Goal: Transaction & Acquisition: Book appointment/travel/reservation

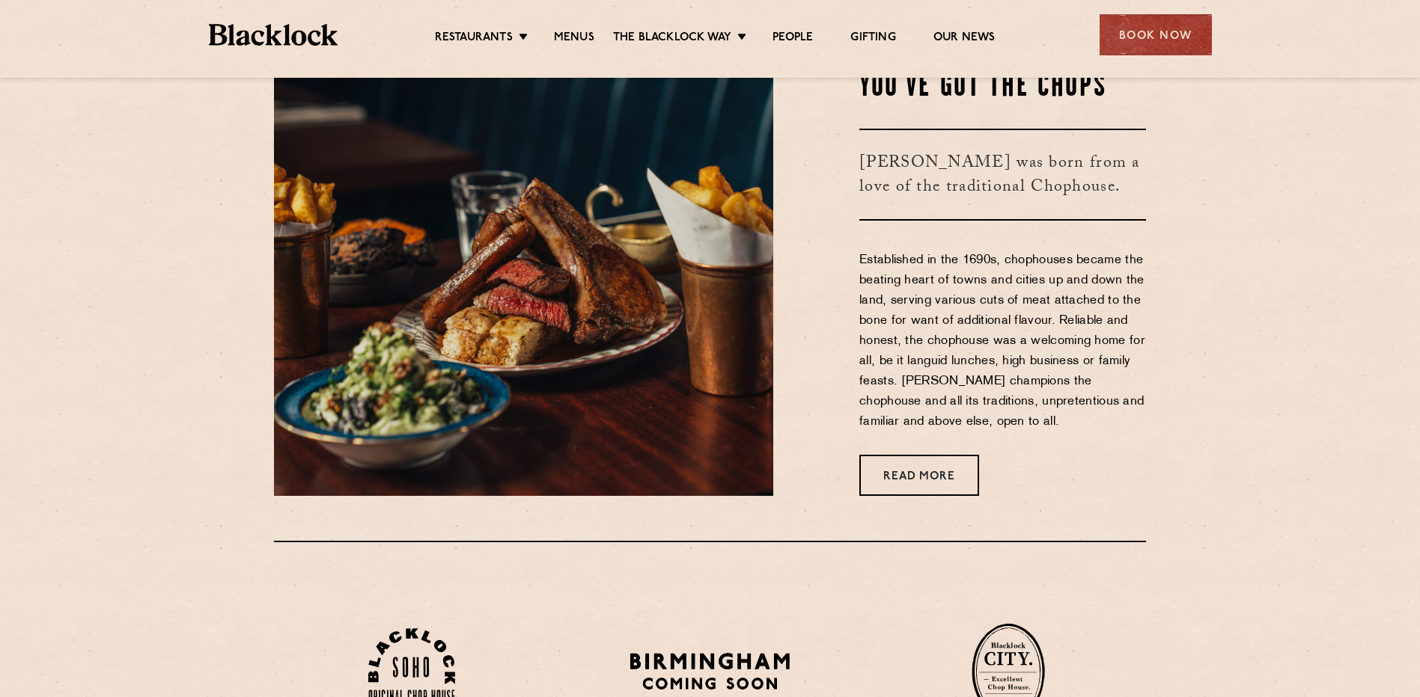
scroll to position [224, 0]
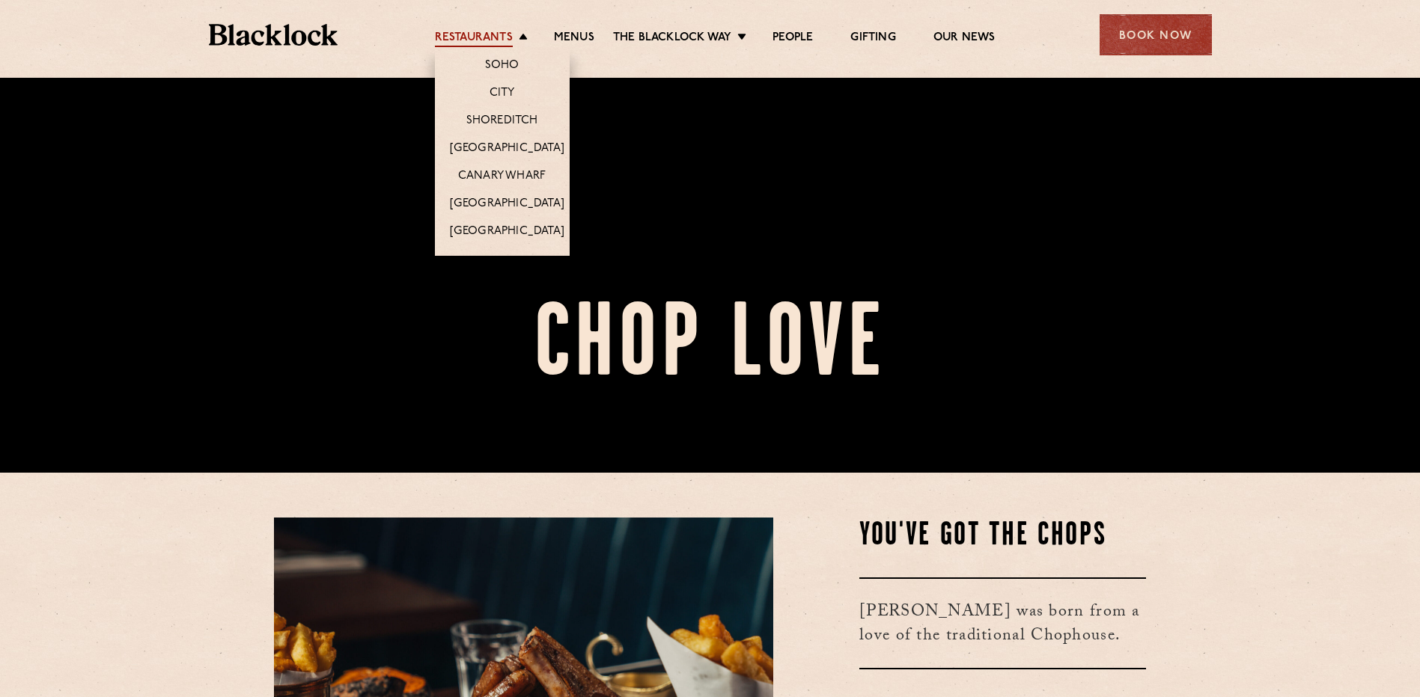
click at [495, 31] on link "Restaurants" at bounding box center [474, 39] width 78 height 16
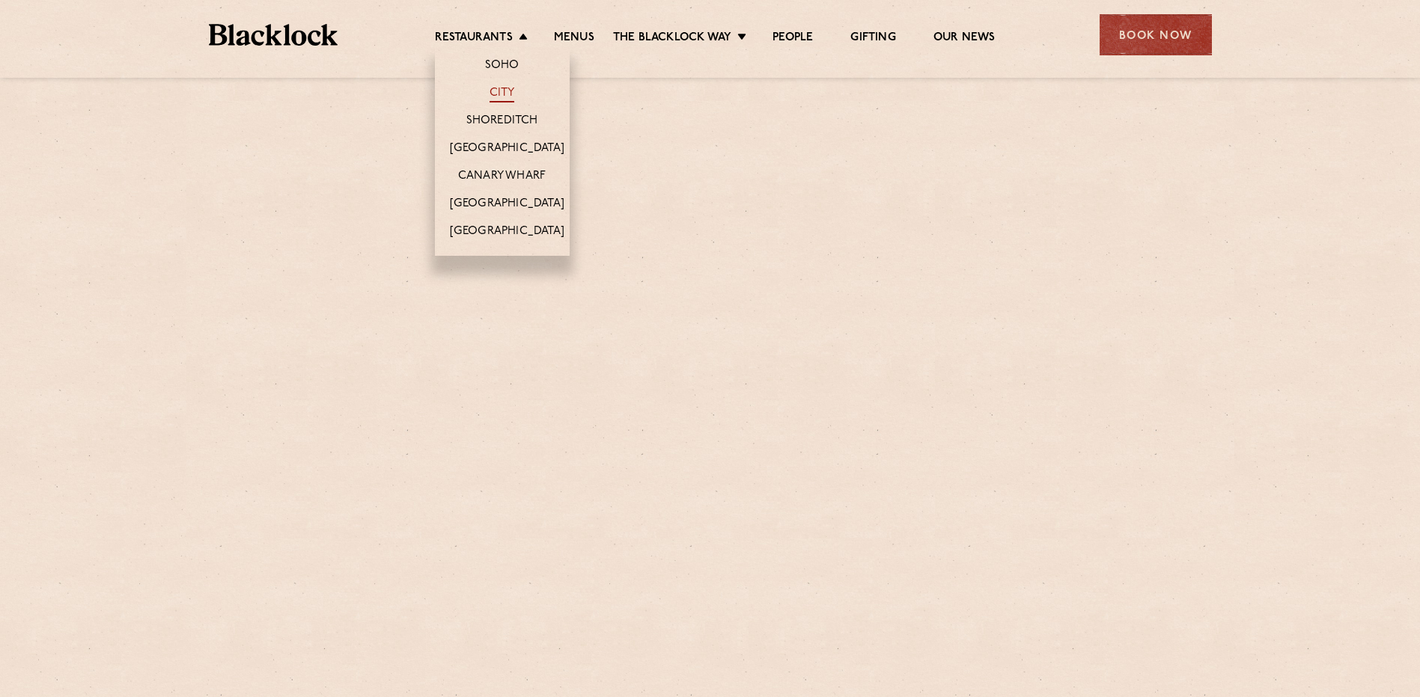
click at [508, 87] on link "City" at bounding box center [501, 94] width 25 height 16
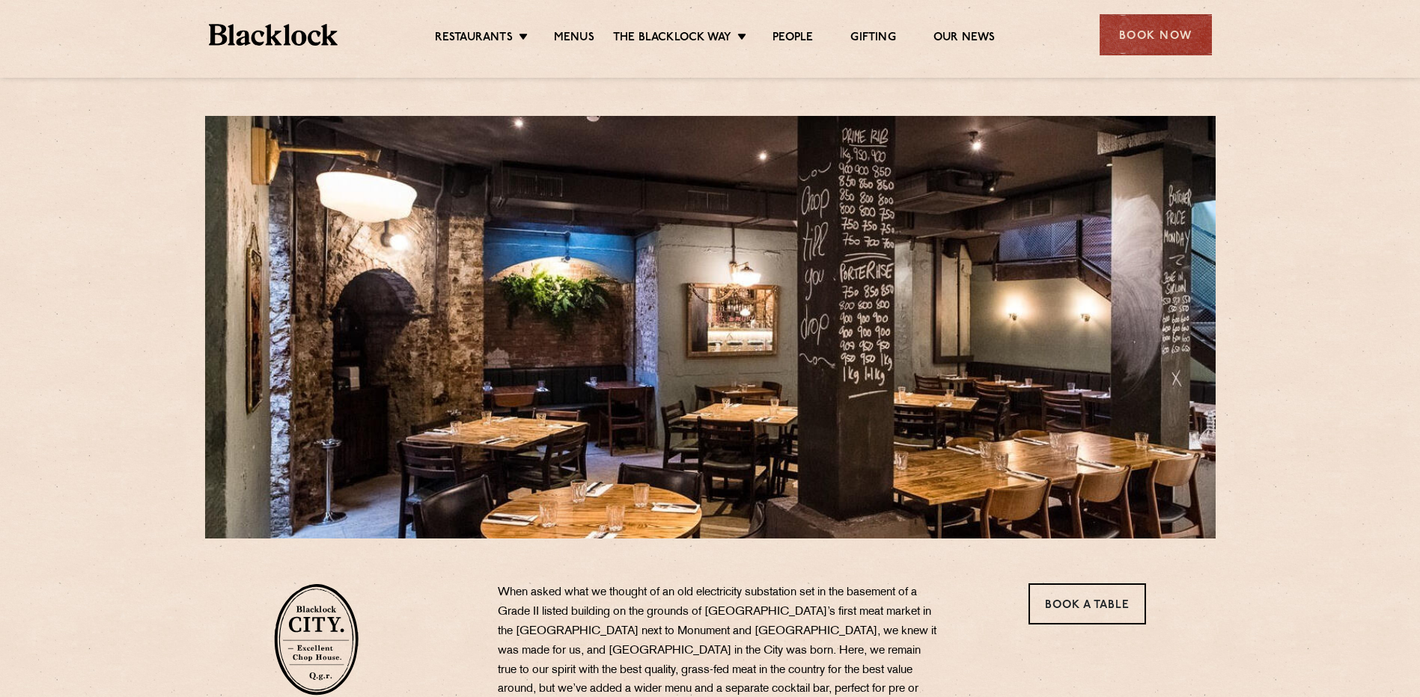
click at [1171, 22] on div "Book Now" at bounding box center [1155, 34] width 112 height 41
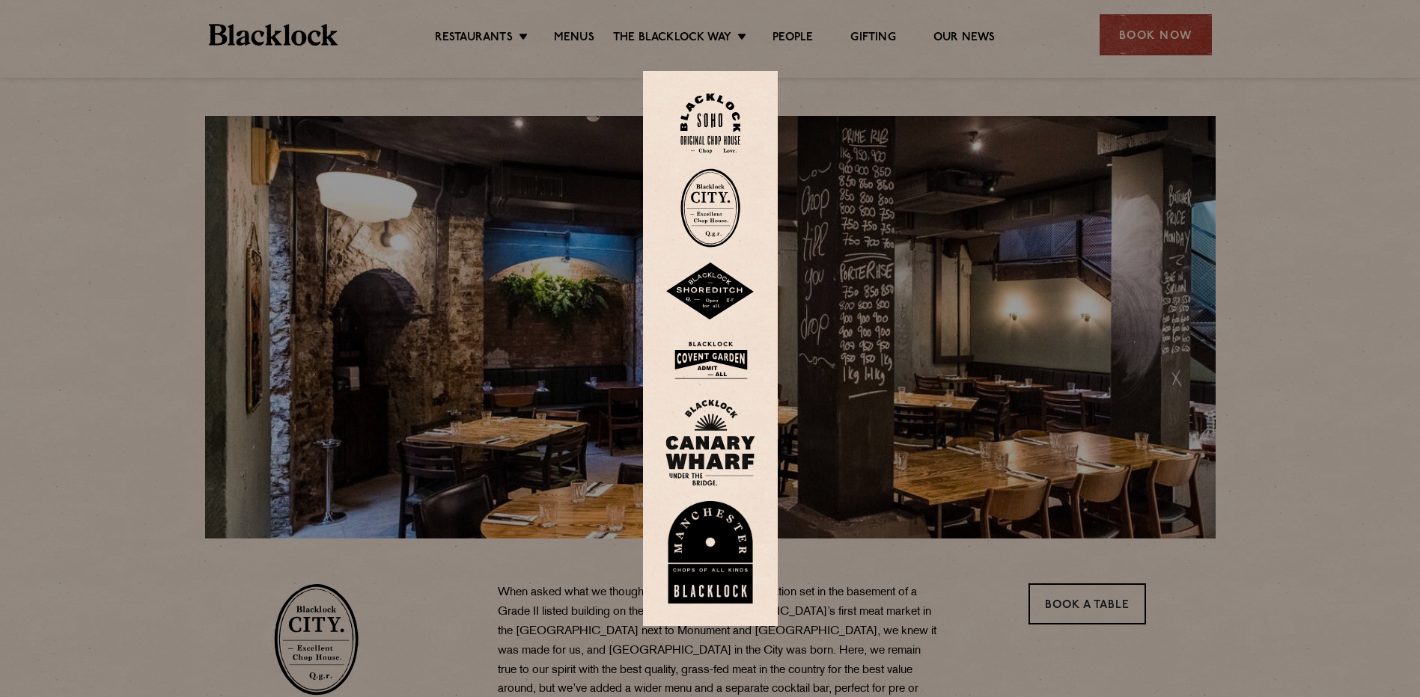
click at [711, 198] on img at bounding box center [710, 207] width 60 height 79
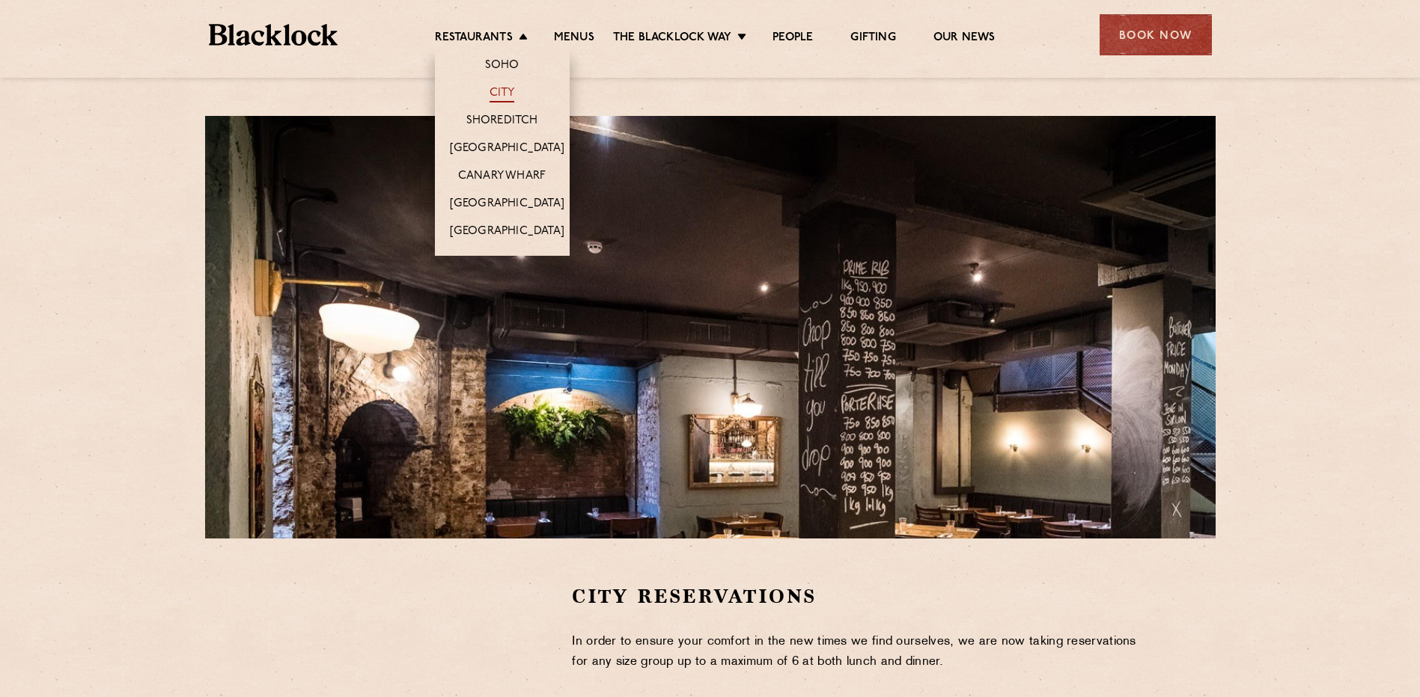
click at [501, 92] on link "City" at bounding box center [501, 94] width 25 height 16
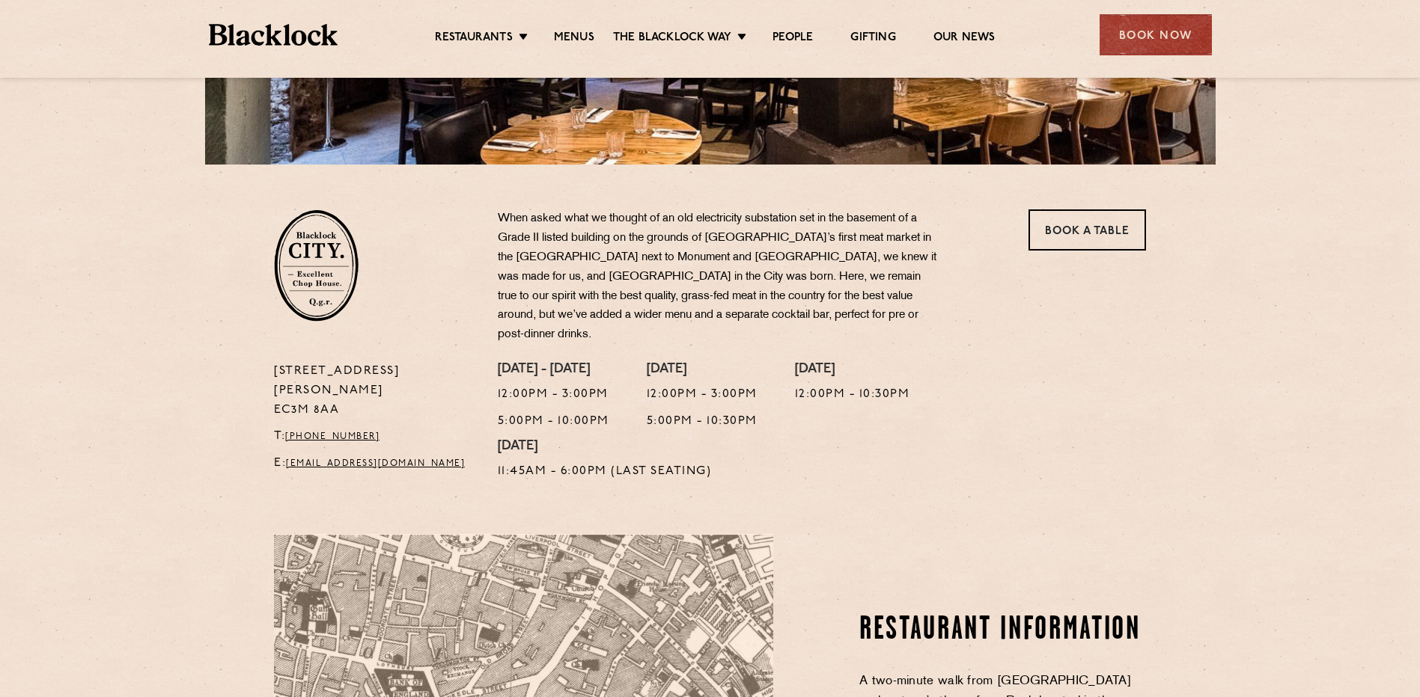
scroll to position [449, 0]
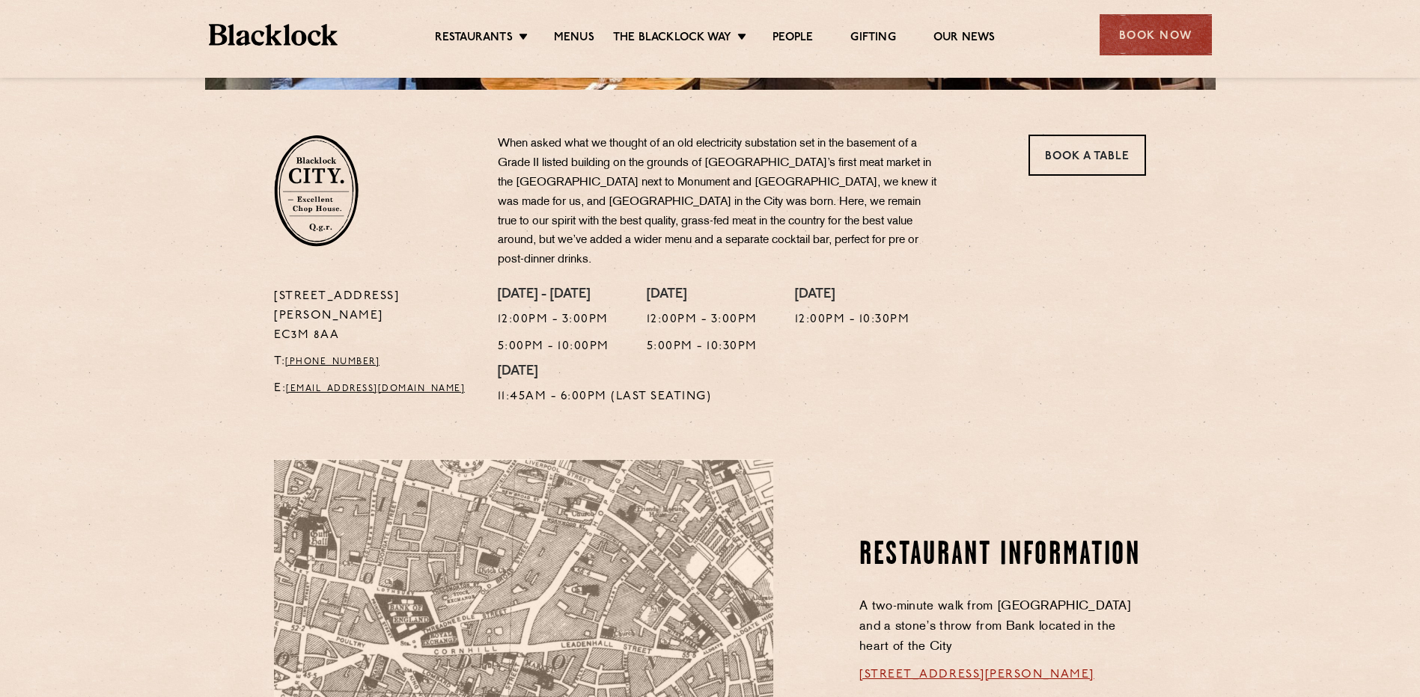
drag, startPoint x: 323, startPoint y: 293, endPoint x: 245, endPoint y: 272, distance: 80.6
click at [245, 272] on section "[STREET_ADDRESS][PERSON_NAME] T: [PHONE_NUMBER] E: [EMAIL_ADDRESS][DOMAIN_NAME]…" at bounding box center [710, 252] width 1420 height 325
copy p "[STREET_ADDRESS][PERSON_NAME]"
